Goal: Check status: Check status

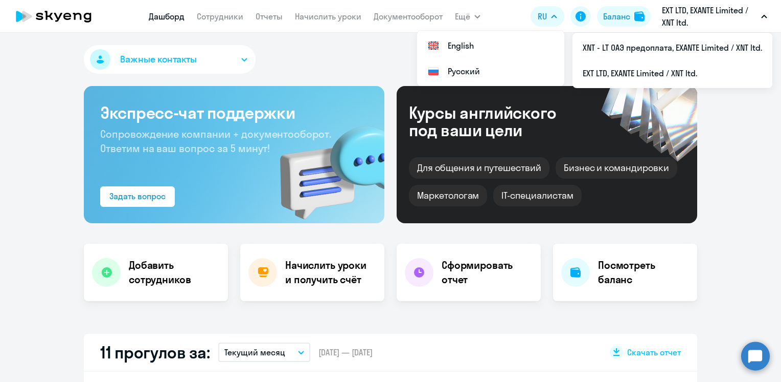
select select "30"
click at [632, 18] on button "Баланс" at bounding box center [624, 16] width 54 height 20
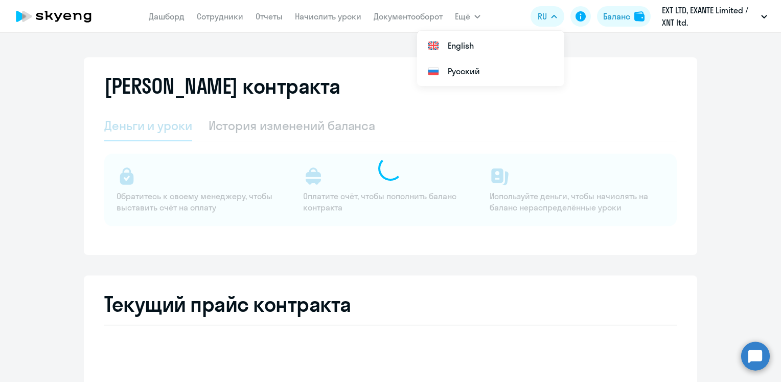
select select "english_adult_not_native_speaker"
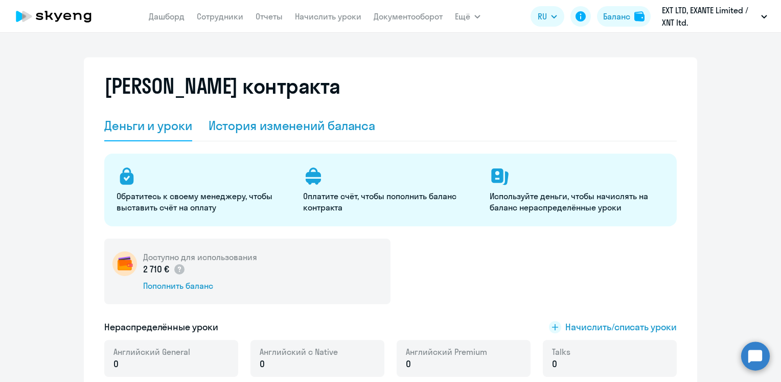
click at [253, 127] on div "История изменений баланса" at bounding box center [292, 125] width 167 height 16
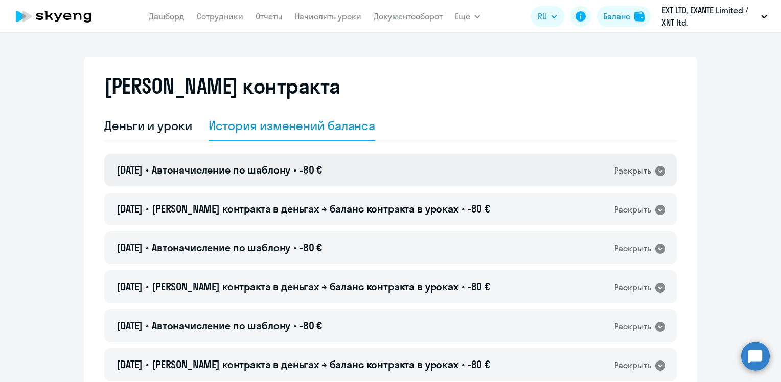
click at [265, 171] on span "Автоначисление по шаблону" at bounding box center [221, 169] width 139 height 13
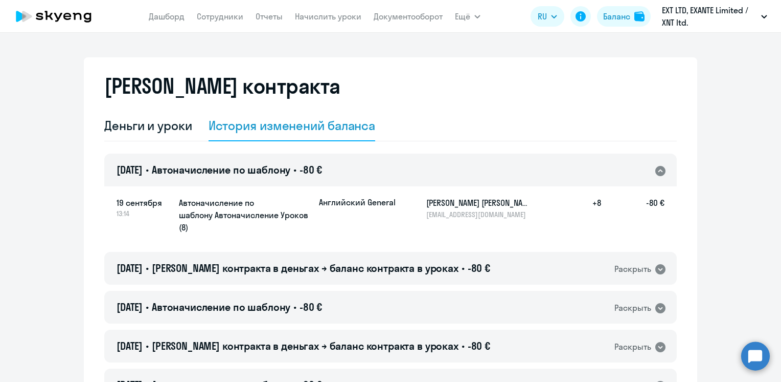
click at [264, 171] on span "Автоначисление по шаблону" at bounding box center [221, 169] width 139 height 13
